Goal: Transaction & Acquisition: Purchase product/service

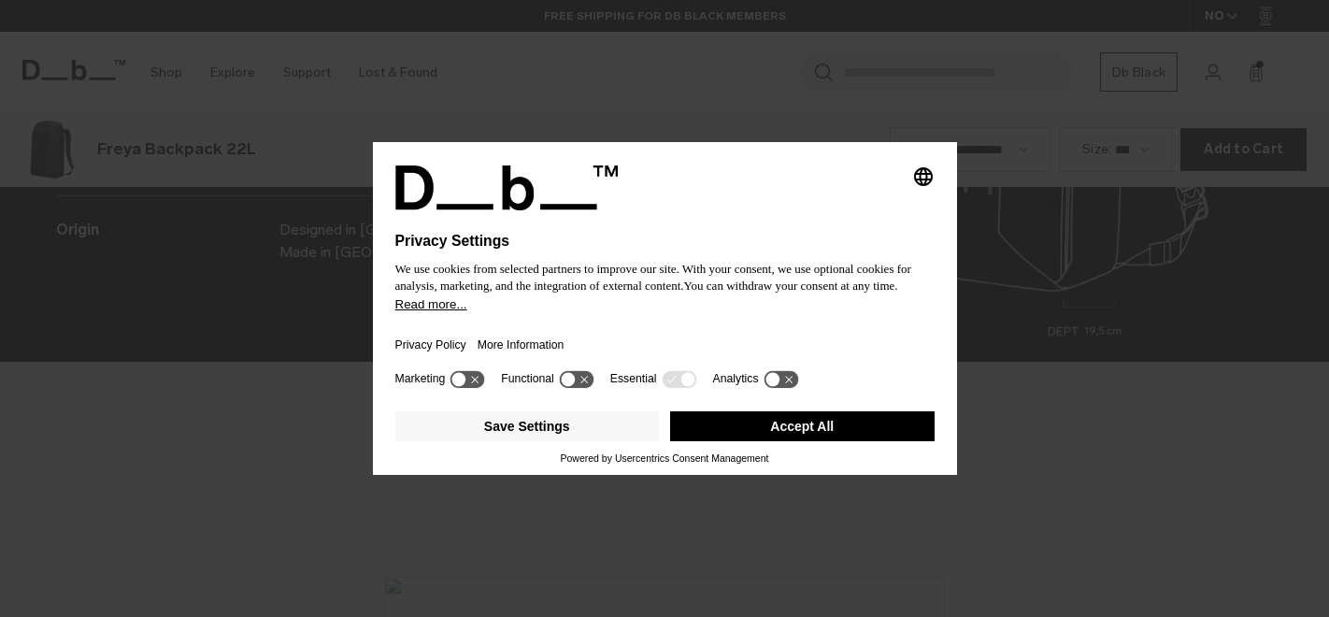
scroll to position [2467, 0]
